Goal: Task Accomplishment & Management: Manage account settings

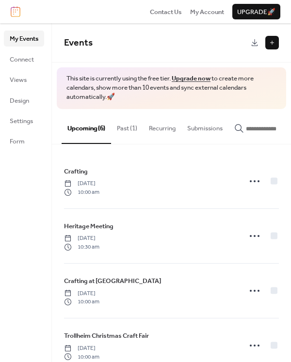
click at [132, 129] on button "Past (1)" at bounding box center [127, 126] width 32 height 34
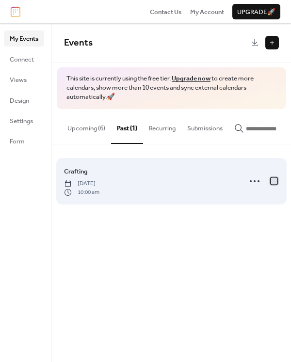
click at [275, 184] on div at bounding box center [274, 181] width 7 height 7
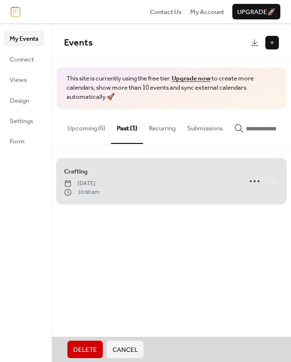
click at [85, 352] on span "Delete" at bounding box center [85, 350] width 24 height 10
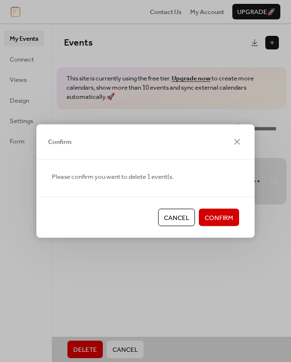
click at [226, 220] on span "Confirm" at bounding box center [219, 218] width 29 height 10
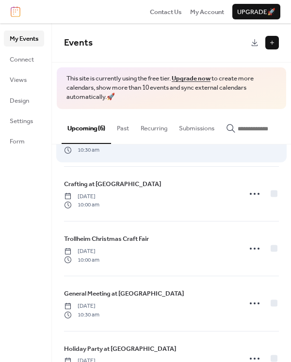
scroll to position [133, 0]
